Goal: Navigation & Orientation: Find specific page/section

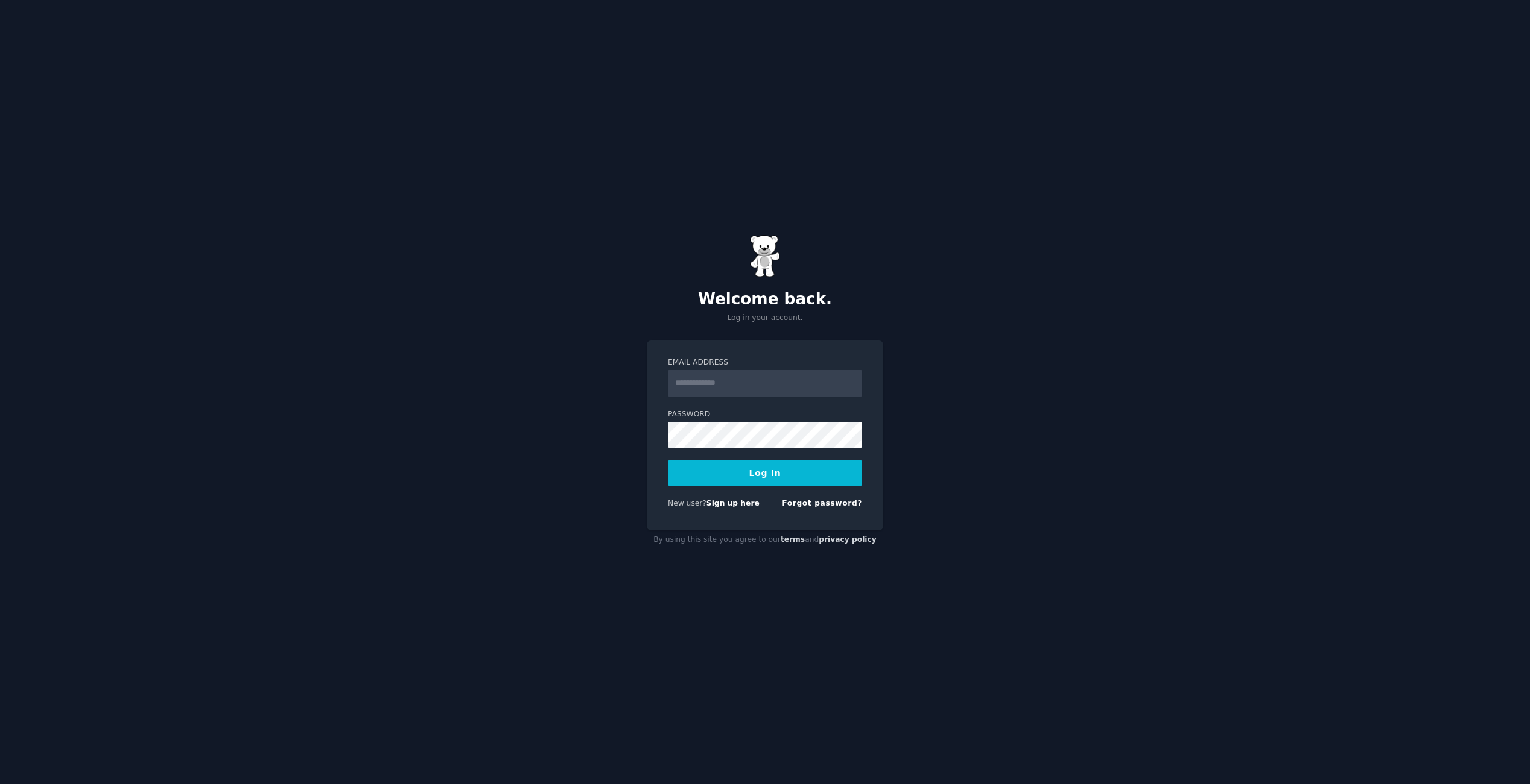
type input "**********"
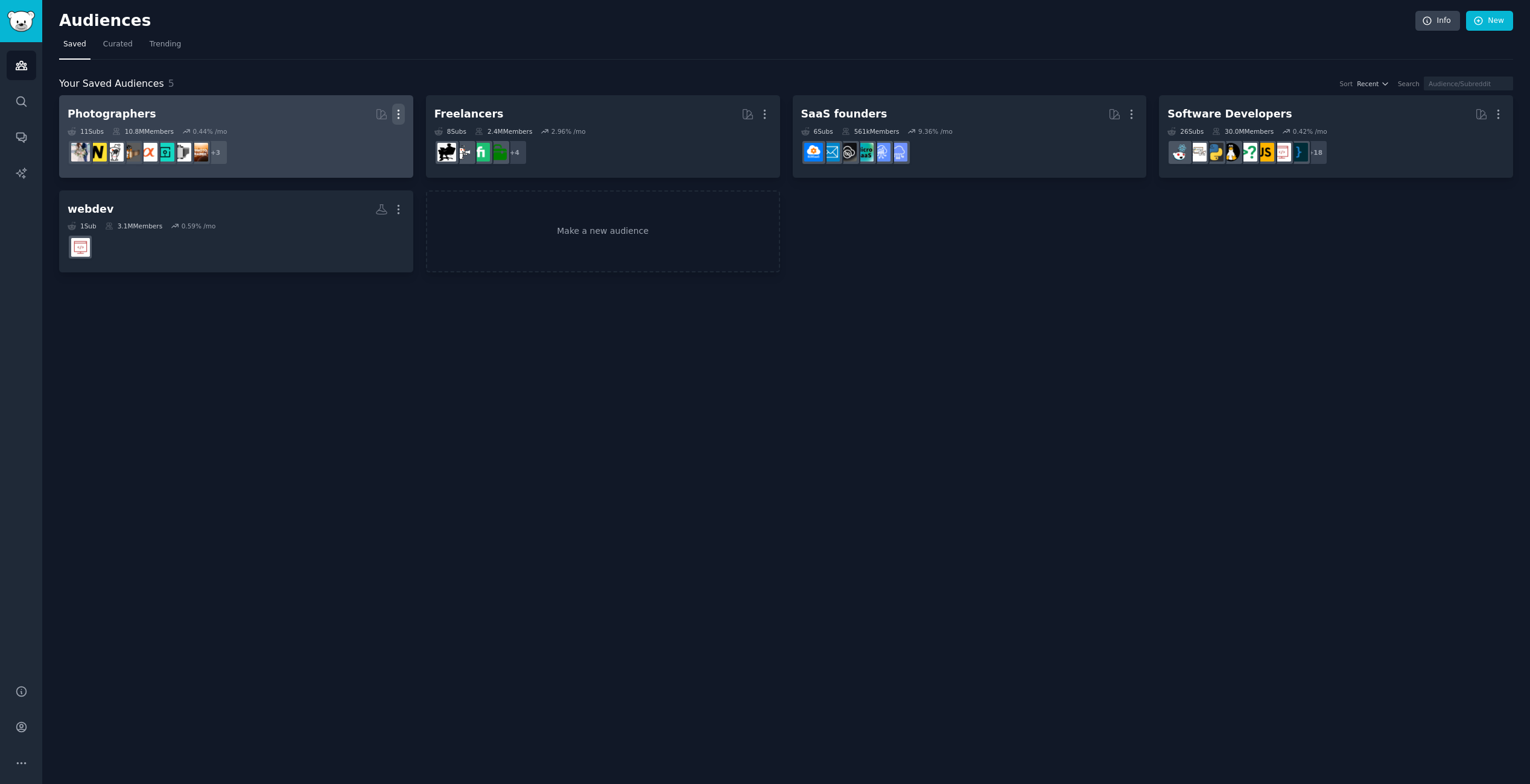
click at [397, 119] on icon "button" at bounding box center [398, 114] width 13 height 13
click at [375, 143] on p "Delete" at bounding box center [365, 140] width 28 height 13
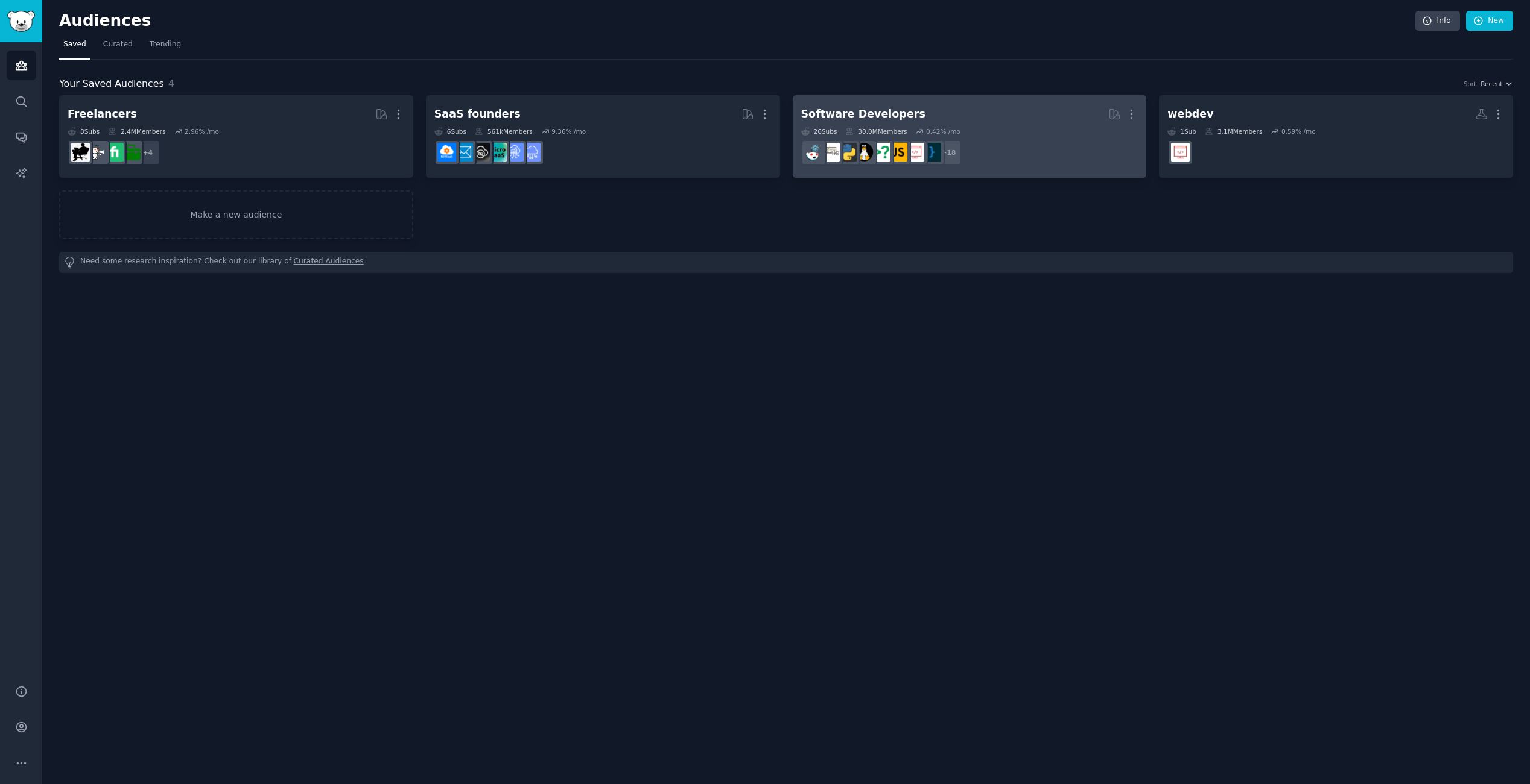
click at [865, 121] on div "Software Developers" at bounding box center [862, 114] width 124 height 15
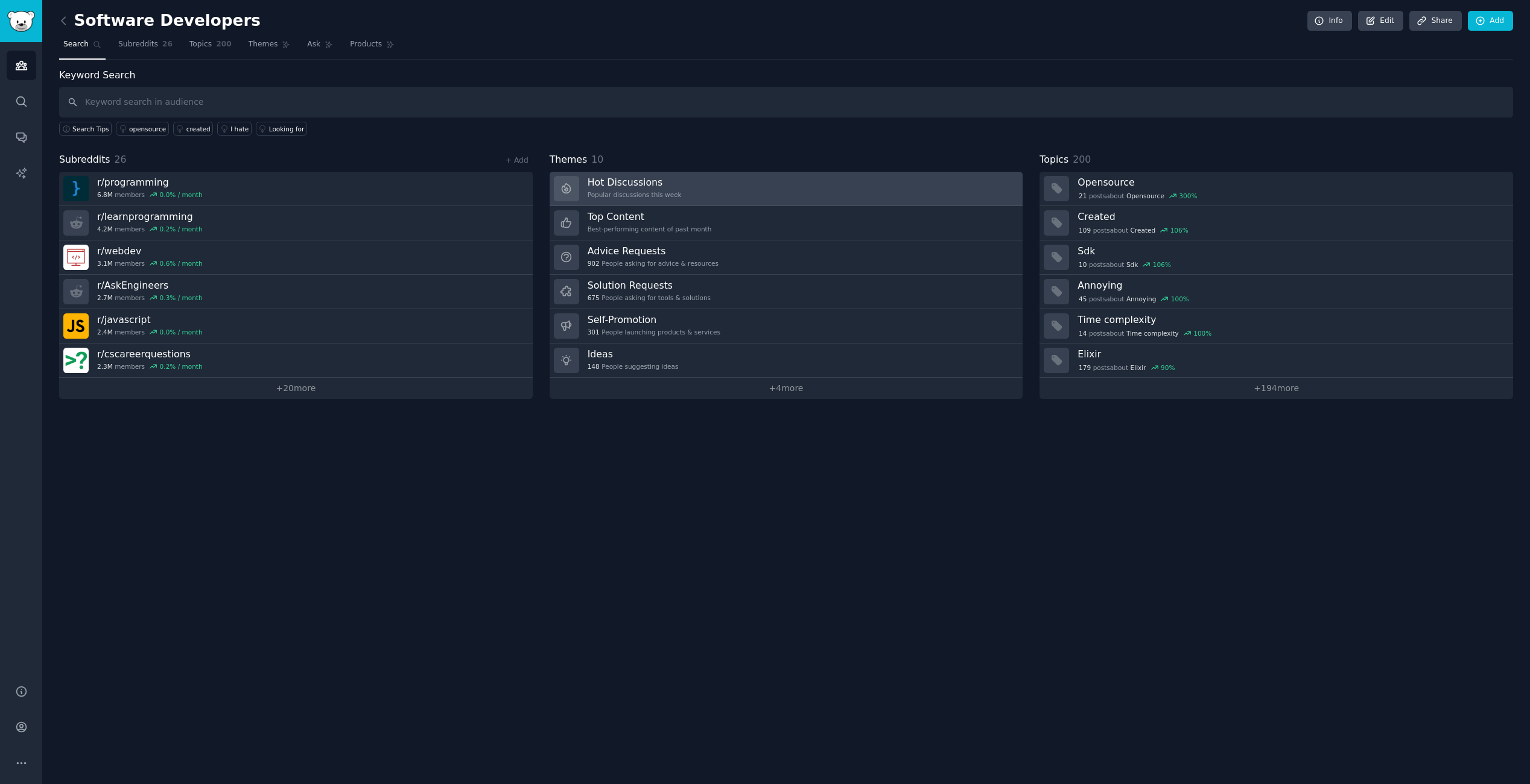
click at [748, 178] on link "Hot Discussions Popular discussions this week" at bounding box center [786, 189] width 473 height 34
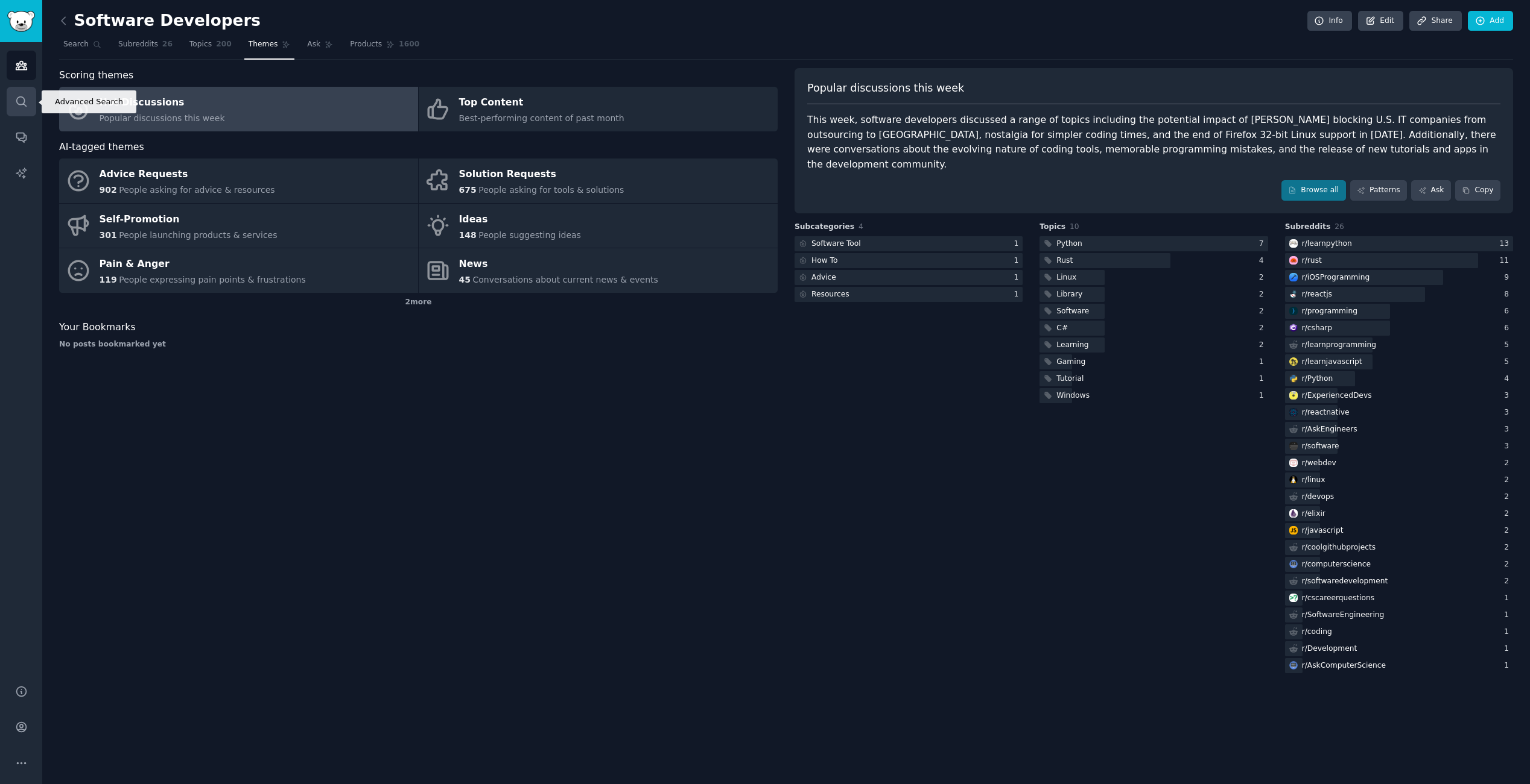
click at [28, 100] on link "Search" at bounding box center [21, 102] width 30 height 30
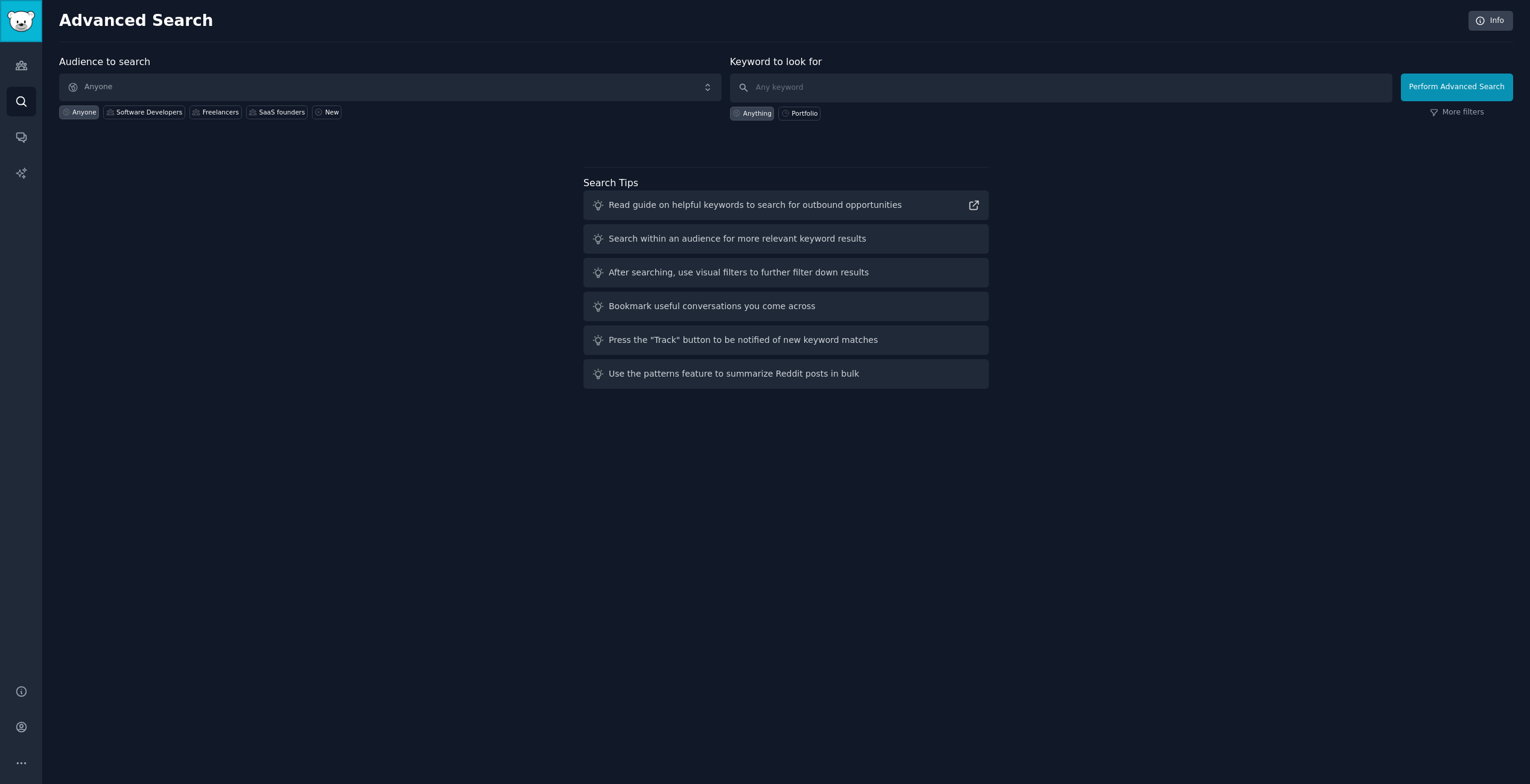
click at [26, 23] on img "Sidebar" at bounding box center [21, 21] width 28 height 21
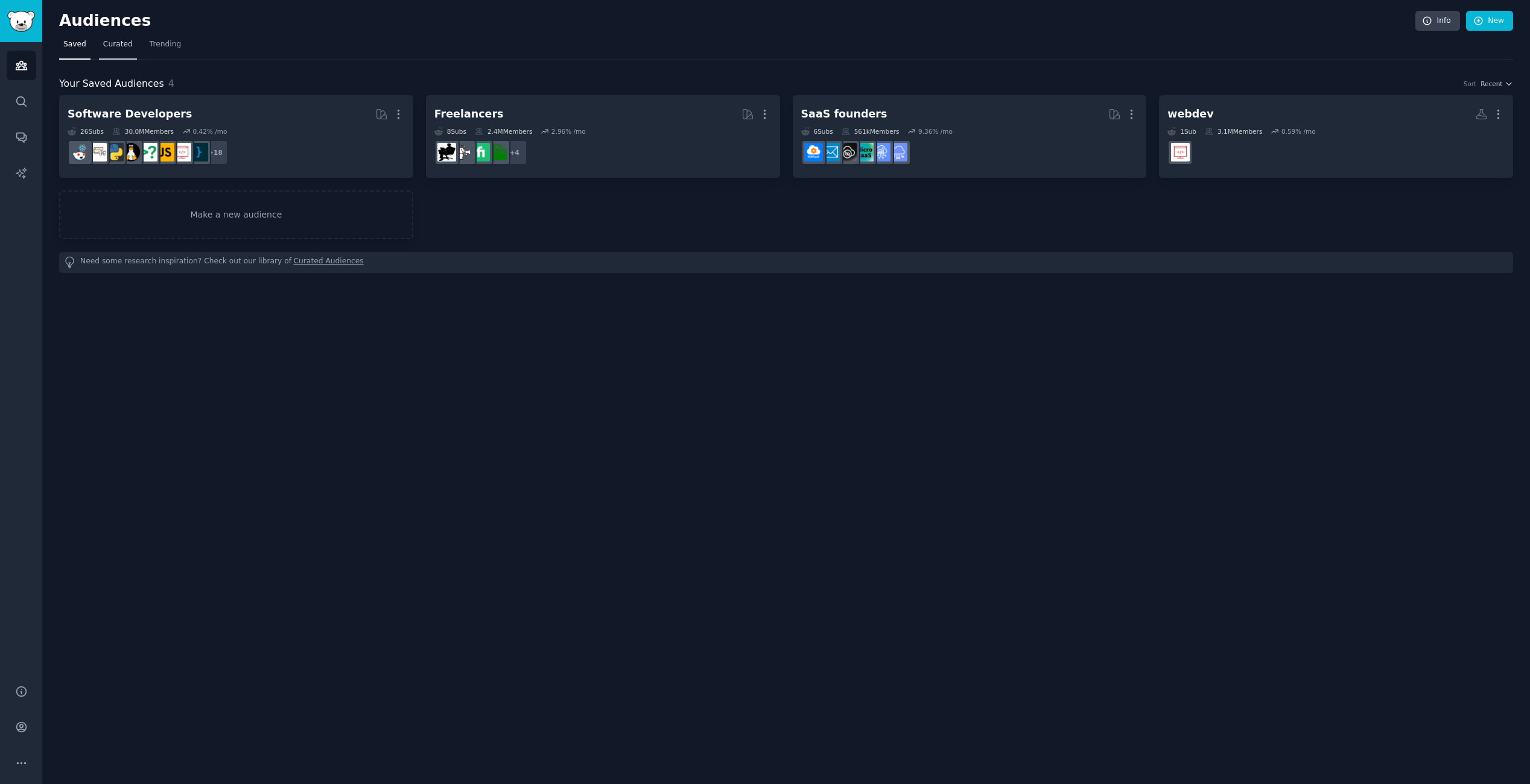
click at [127, 50] on link "Curated" at bounding box center [118, 47] width 38 height 24
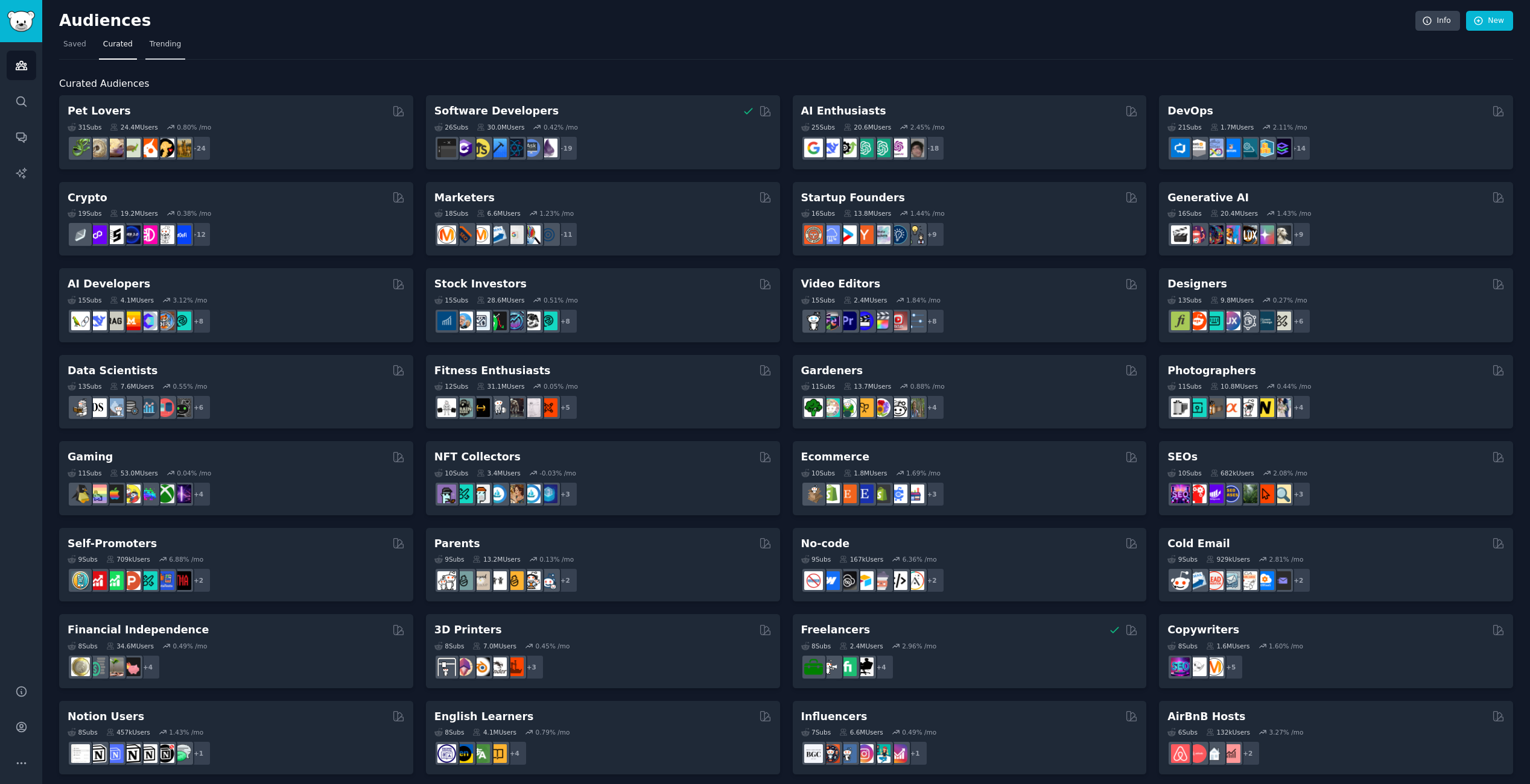
click at [165, 51] on link "Trending" at bounding box center [165, 47] width 40 height 24
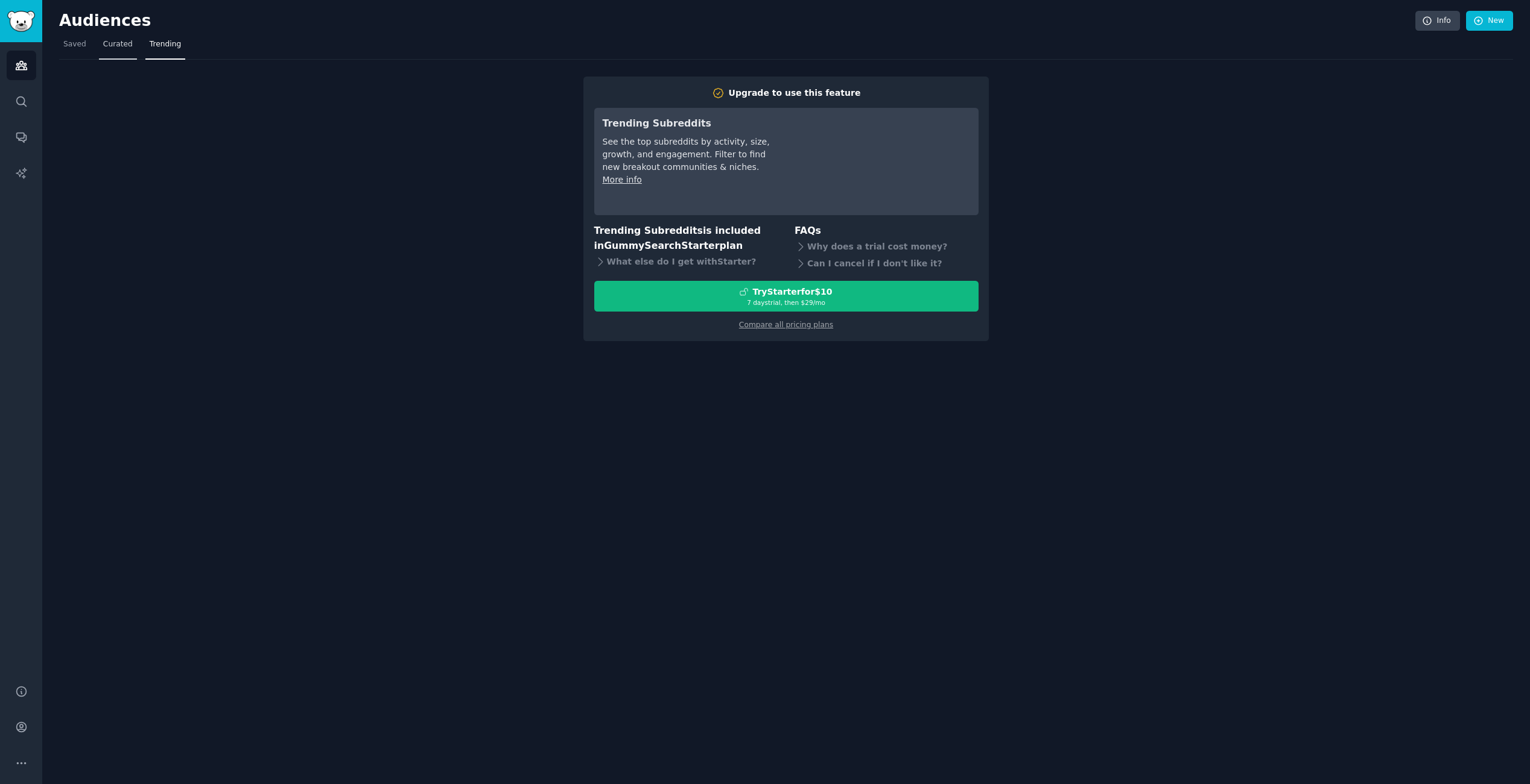
click at [122, 50] on link "Curated" at bounding box center [118, 47] width 38 height 24
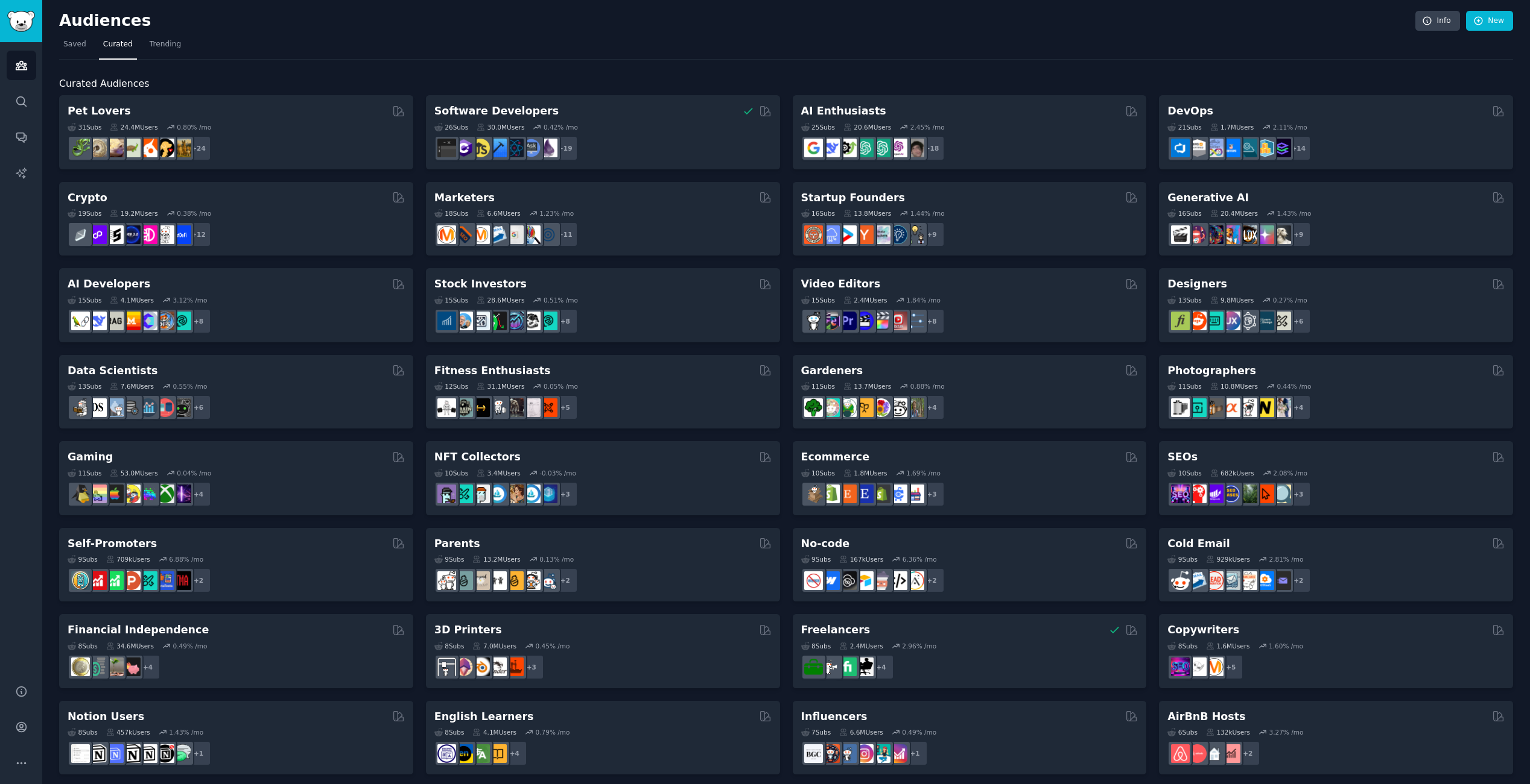
click at [359, 52] on nav "Saved Curated Trending" at bounding box center [785, 47] width 1454 height 24
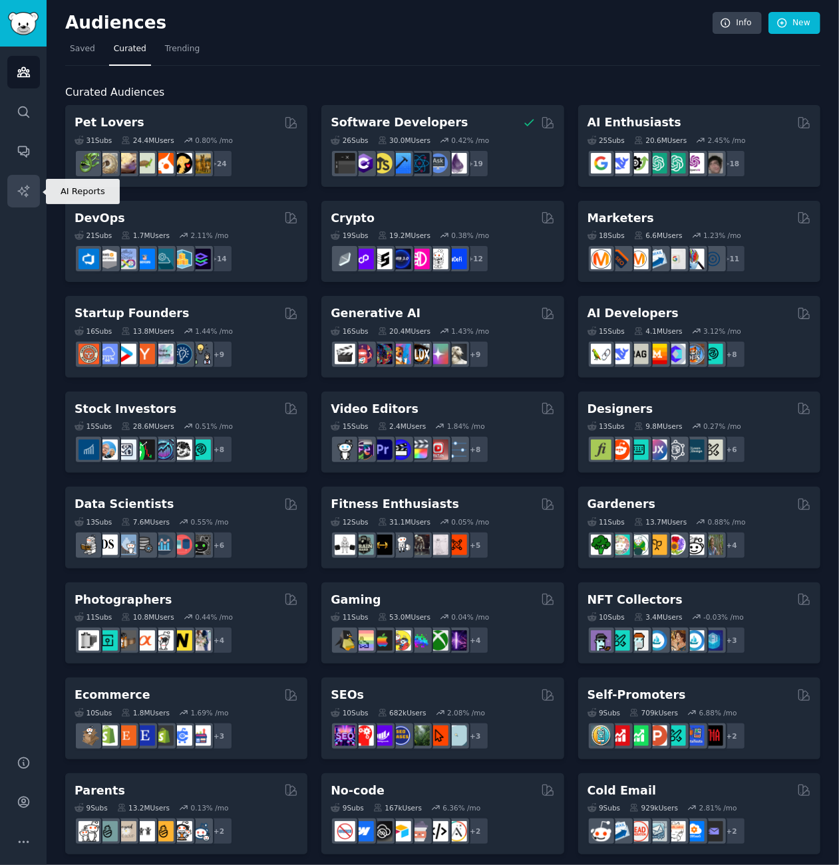
click at [30, 193] on icon "Sidebar" at bounding box center [24, 191] width 14 height 14
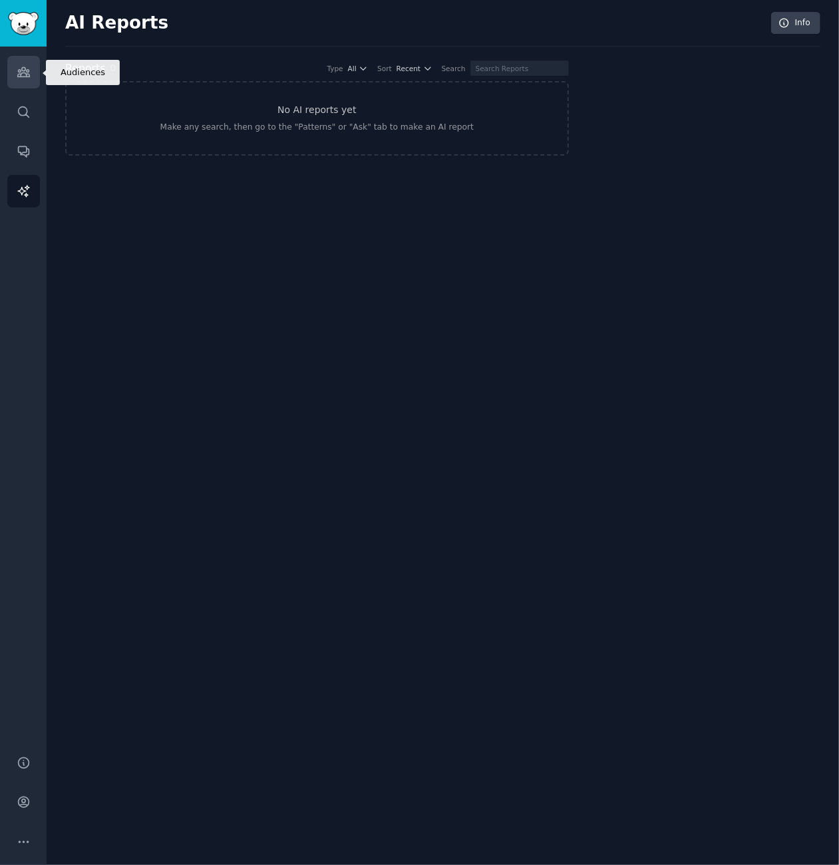
click at [24, 75] on icon "Sidebar" at bounding box center [24, 72] width 14 height 14
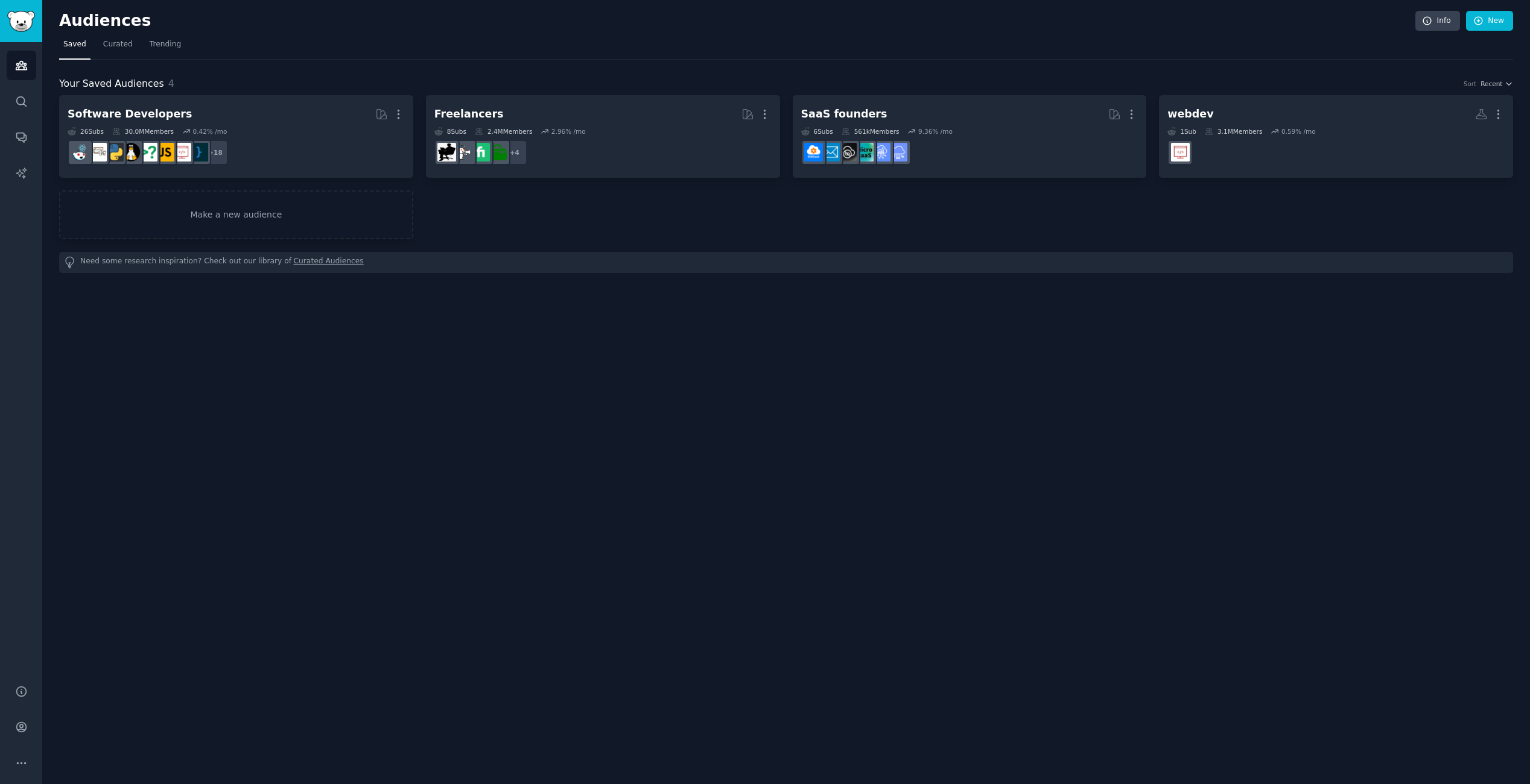
click at [299, 324] on div "Audiences Info New Saved Curated Trending Your Saved Audiences 4 Sort Recent So…" at bounding box center [786, 392] width 1487 height 784
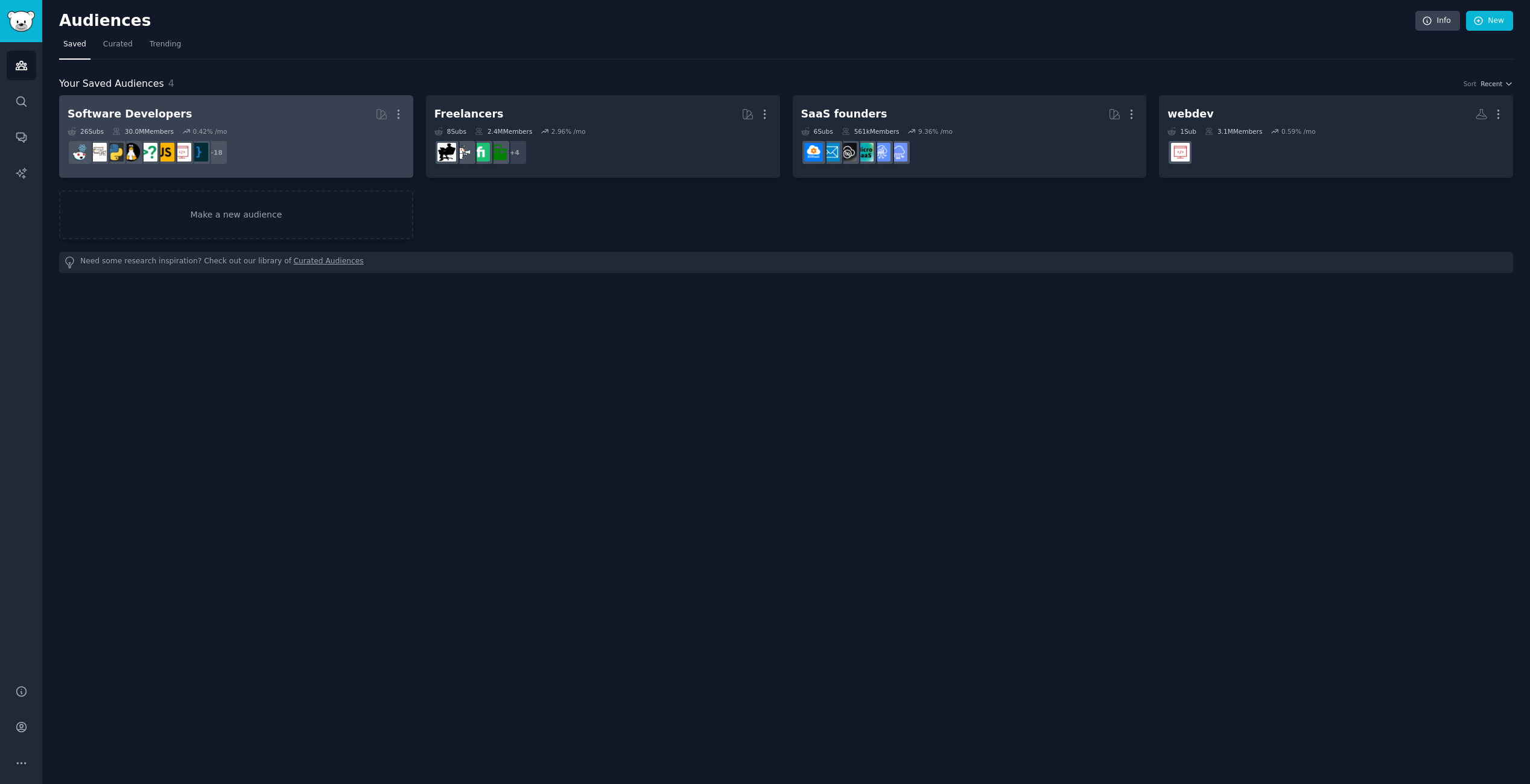
click at [143, 118] on div "Software Developers" at bounding box center [129, 114] width 124 height 15
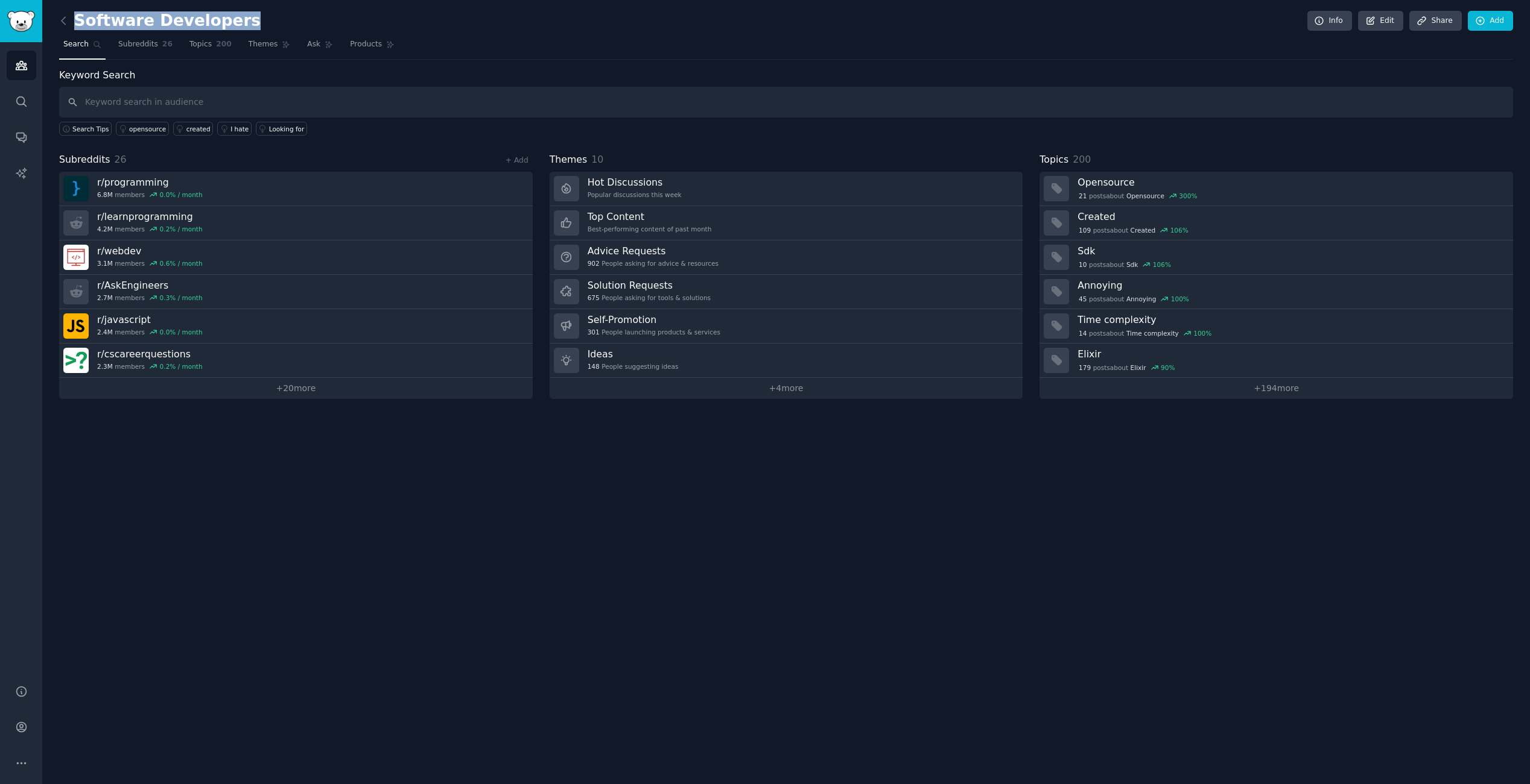
drag, startPoint x: 254, startPoint y: 21, endPoint x: 232, endPoint y: 20, distance: 22.0
click at [232, 20] on div "Software Developers Info Edit Share Add" at bounding box center [785, 23] width 1454 height 24
copy h2 "Software Developers"
